Goal: Transaction & Acquisition: Purchase product/service

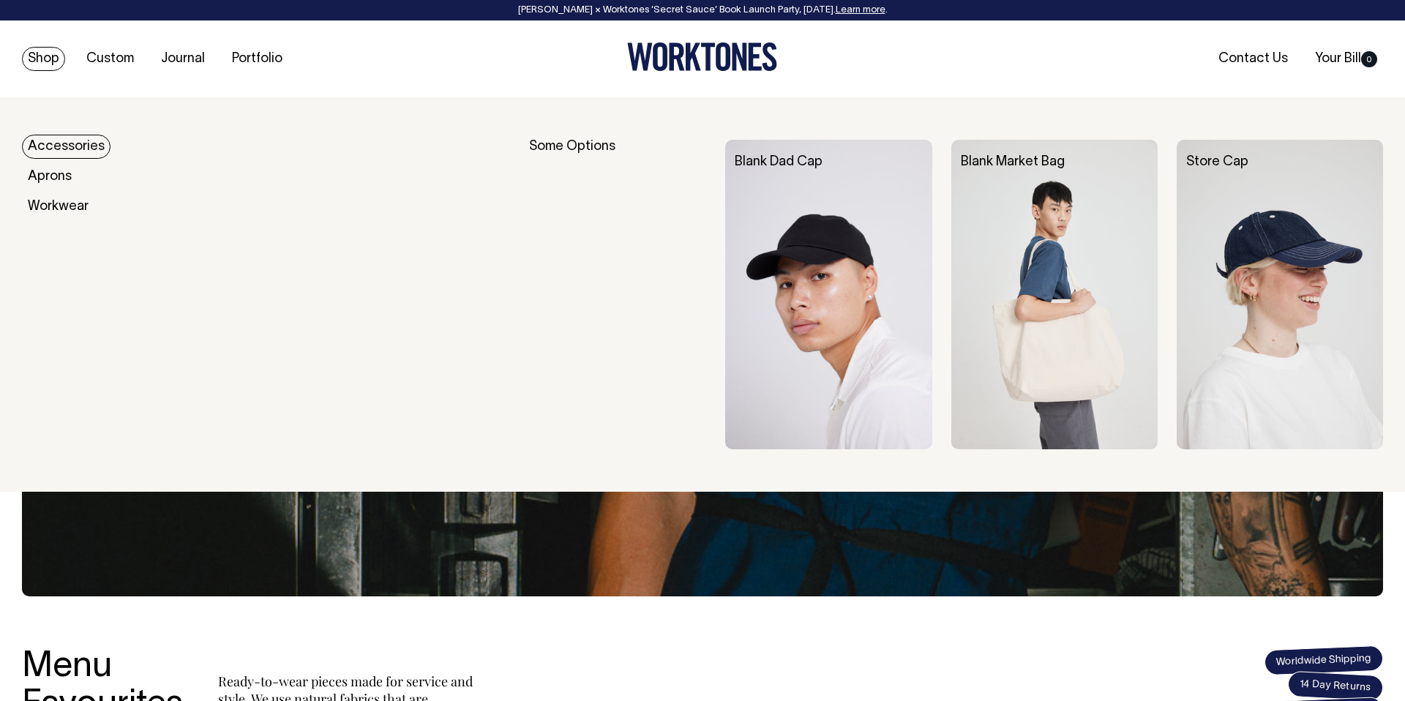
click at [45, 56] on link "Shop" at bounding box center [43, 59] width 43 height 24
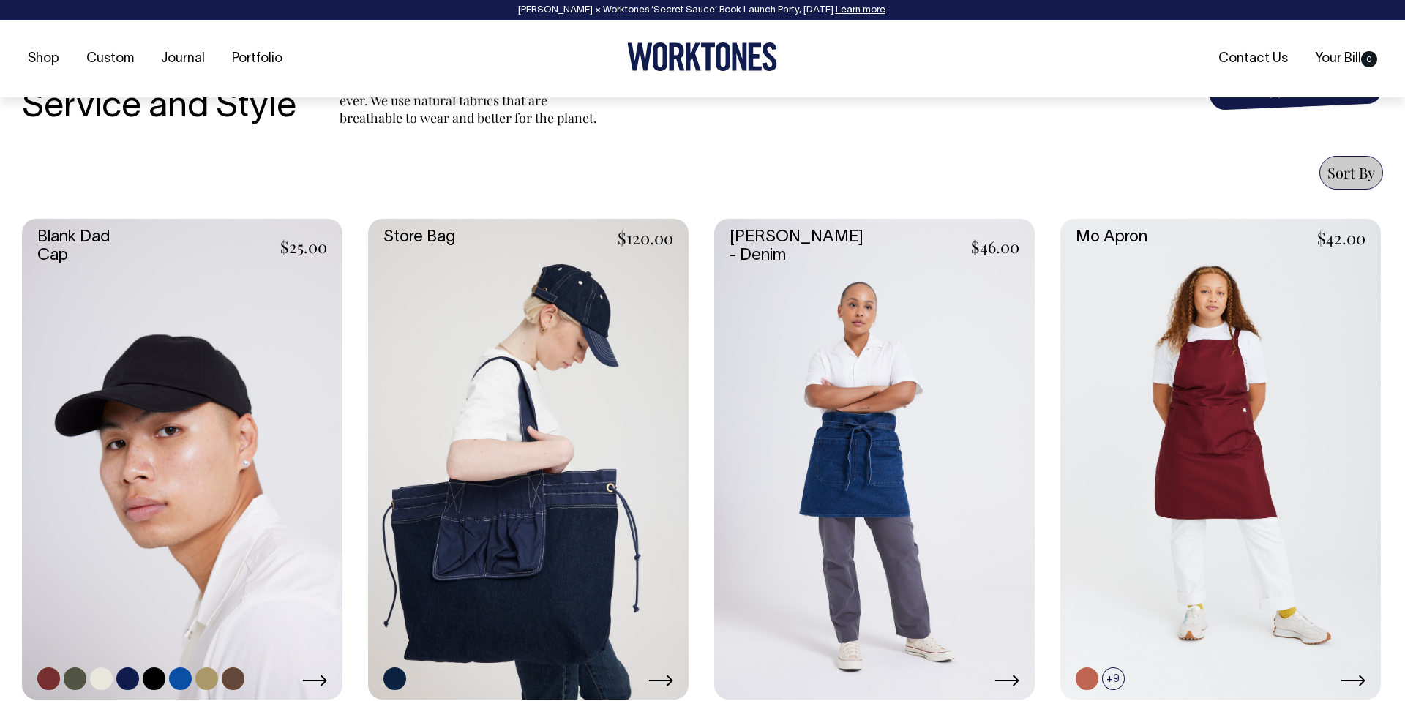
click at [131, 300] on link at bounding box center [182, 459] width 321 height 481
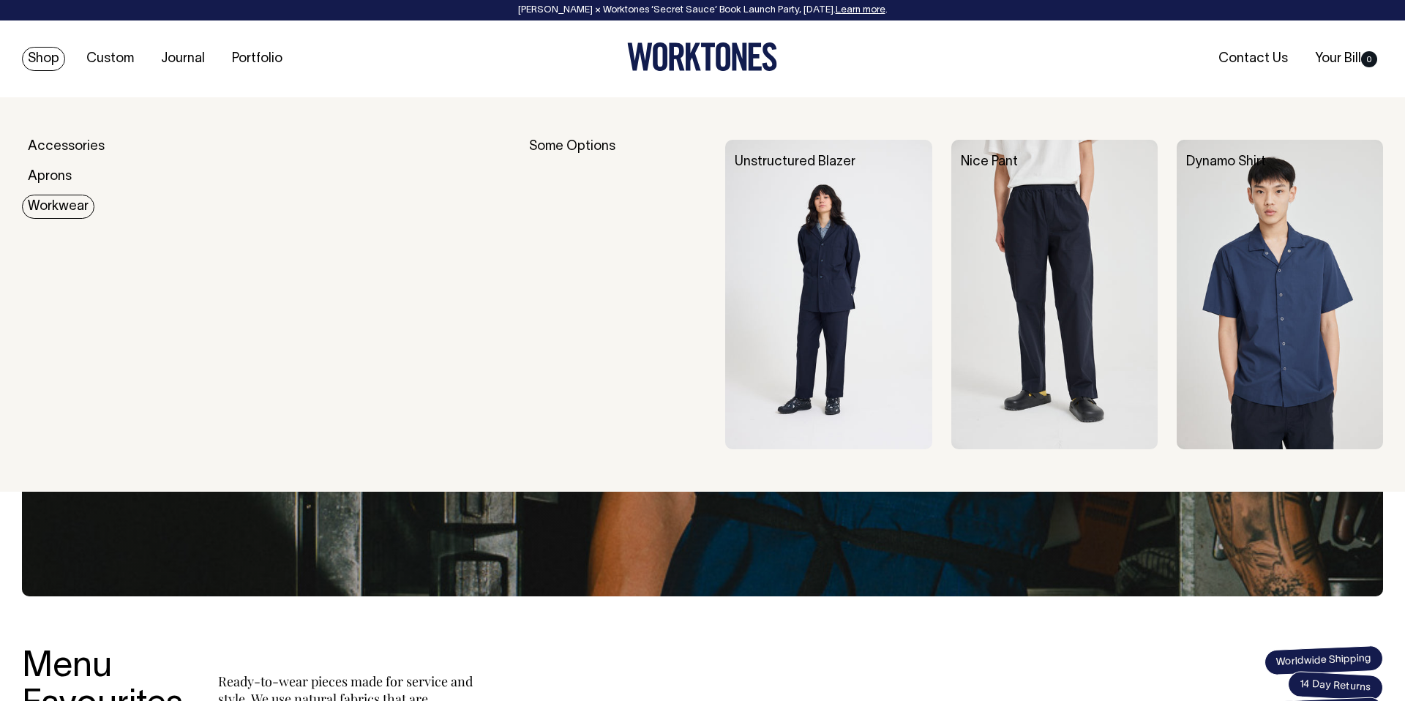
click at [44, 198] on link "Workwear" at bounding box center [58, 207] width 72 height 24
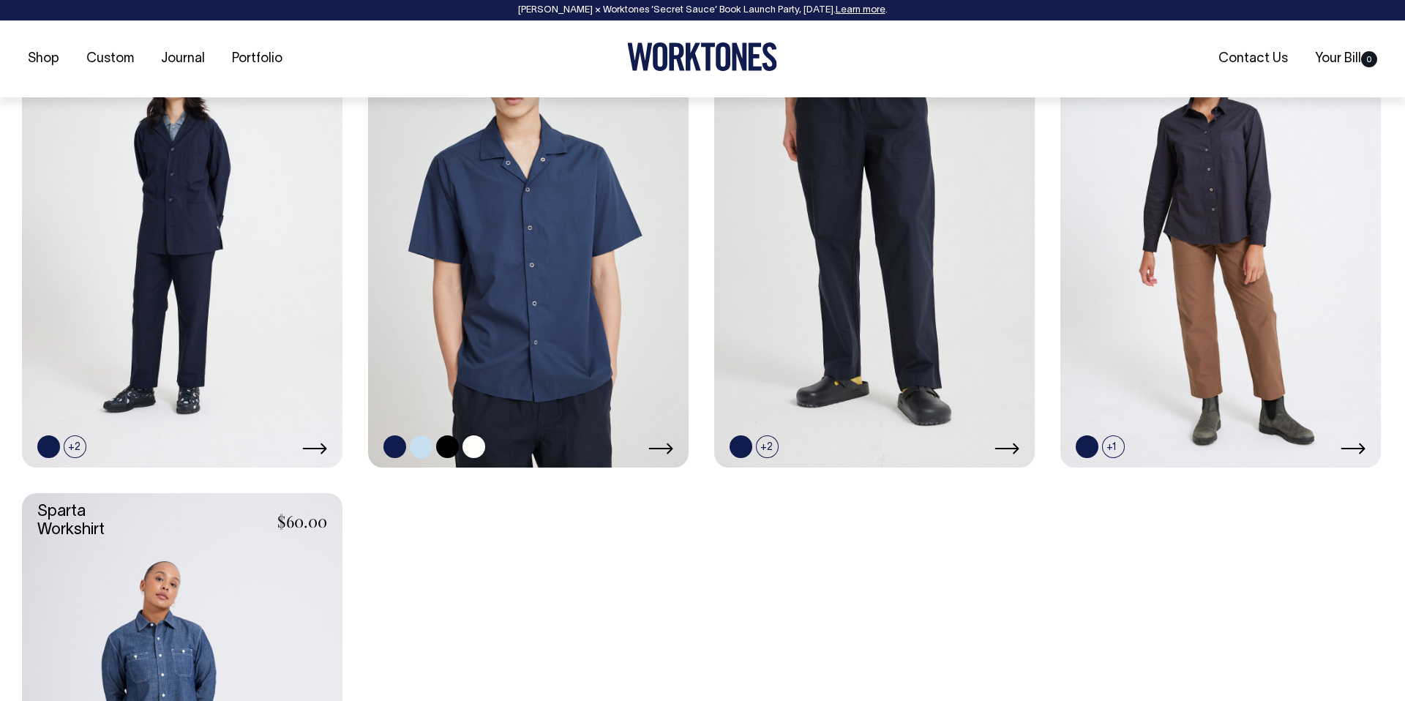
scroll to position [743, 0]
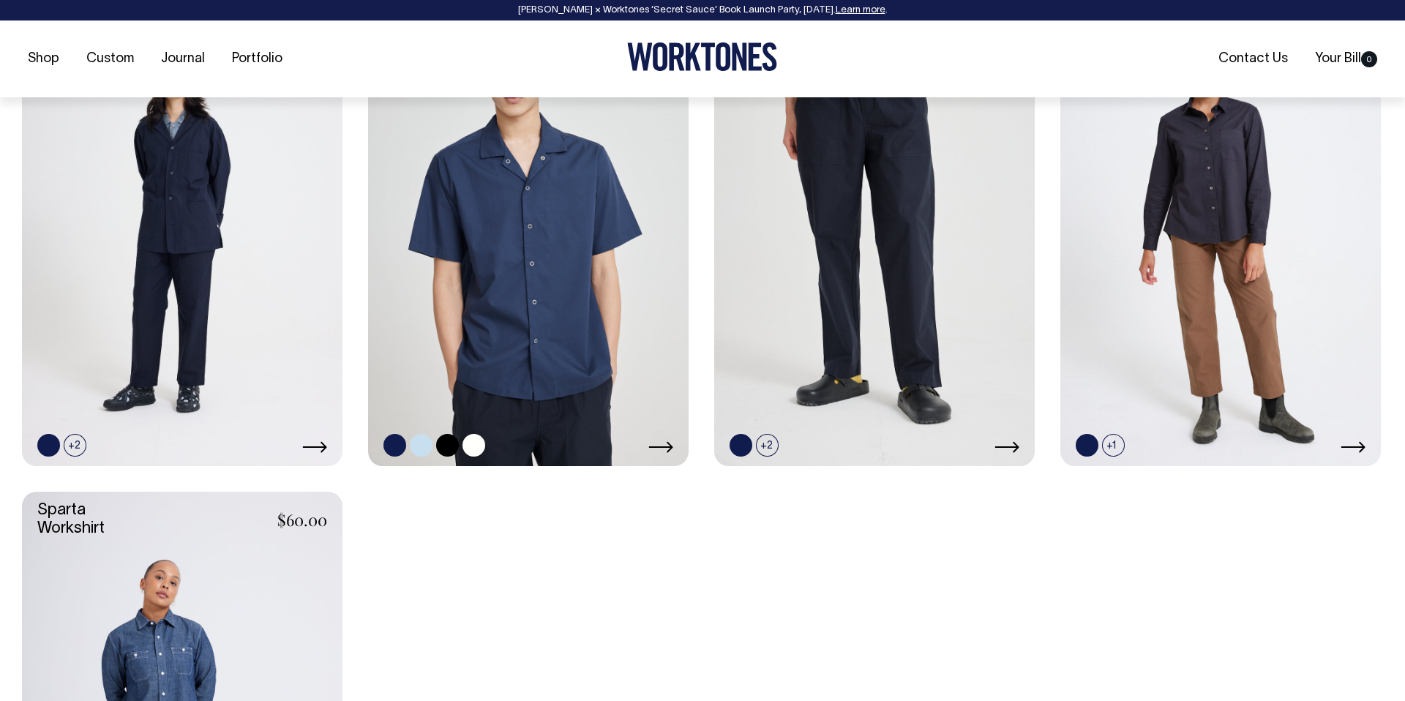
click at [497, 303] on link at bounding box center [528, 225] width 321 height 481
